Goal: Complete application form

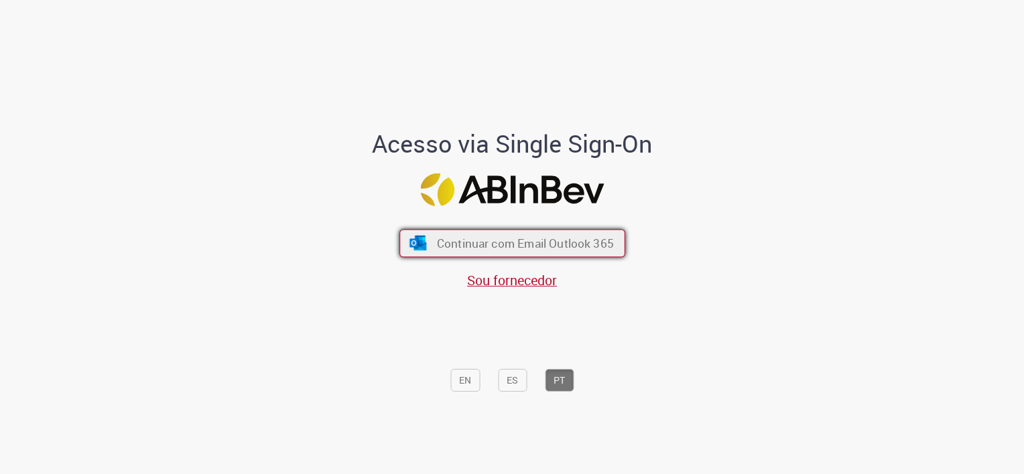
click at [547, 249] on span "Continuar com Email Outlook 365" at bounding box center [524, 243] width 177 height 15
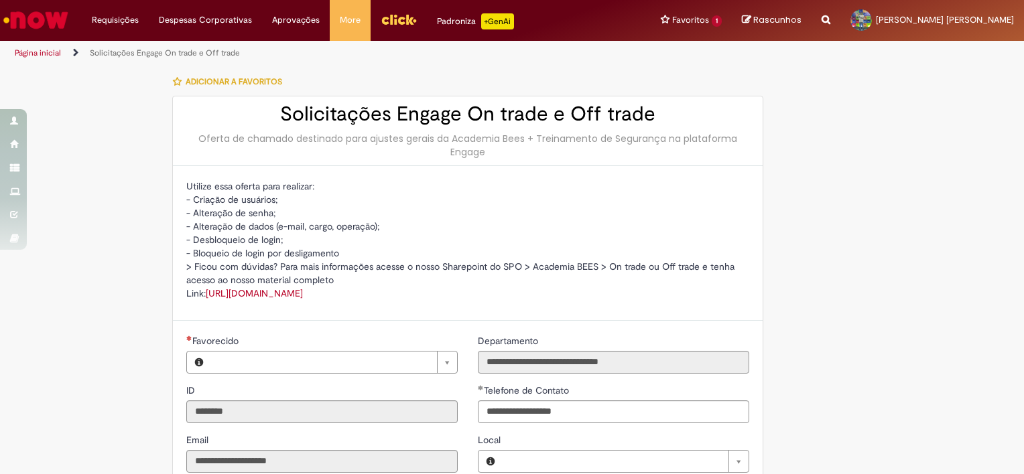
type input "**********"
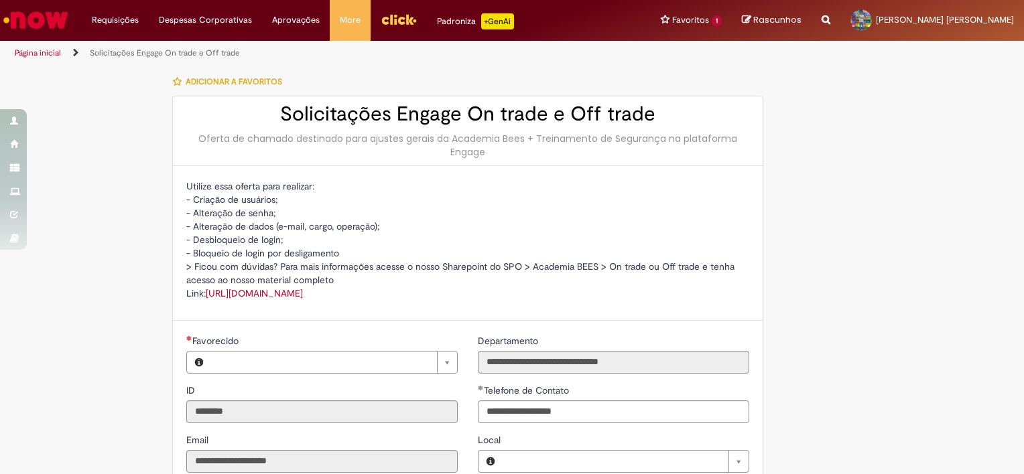
type input "**********"
